Goal: Browse casually

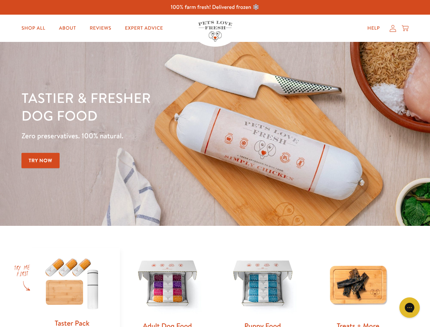
click at [215, 164] on div "Tastier & fresher dog food Zero preservatives. 100% natural. Try Now" at bounding box center [150, 134] width 258 height 90
click at [410, 308] on icon "Gorgias live chat" at bounding box center [410, 307] width 6 height 6
